Goal: Share content: Share content

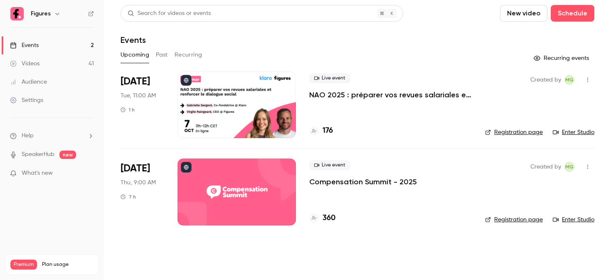
click at [51, 67] on link "Videos 41" at bounding box center [52, 63] width 104 height 18
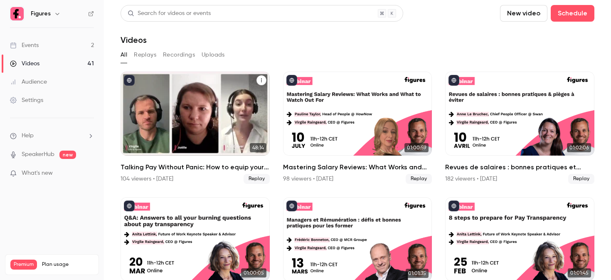
click at [191, 101] on div "Talking Pay Without Panic: How to equip your managers for the transparency shift" at bounding box center [195, 114] width 149 height 84
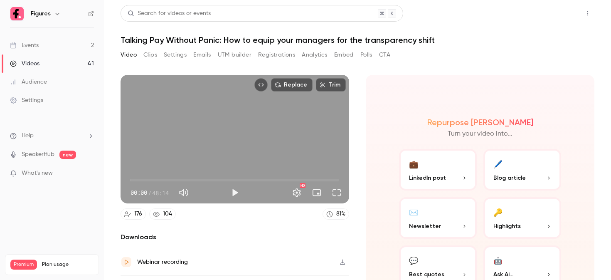
click at [550, 15] on button "Share" at bounding box center [558, 13] width 33 height 17
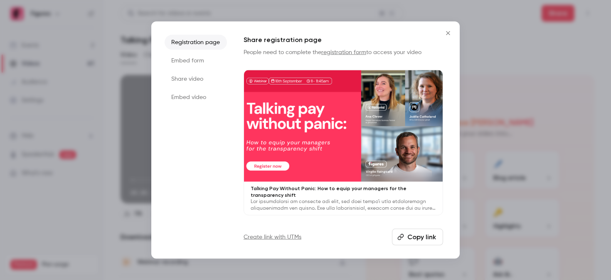
click at [195, 79] on li "Share video" at bounding box center [196, 78] width 62 height 15
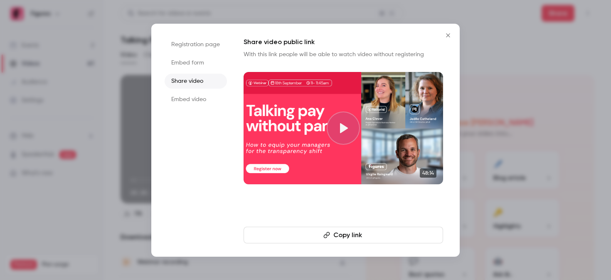
click at [326, 231] on button "Copy link" at bounding box center [344, 235] width 200 height 17
